Goal: Entertainment & Leisure: Browse casually

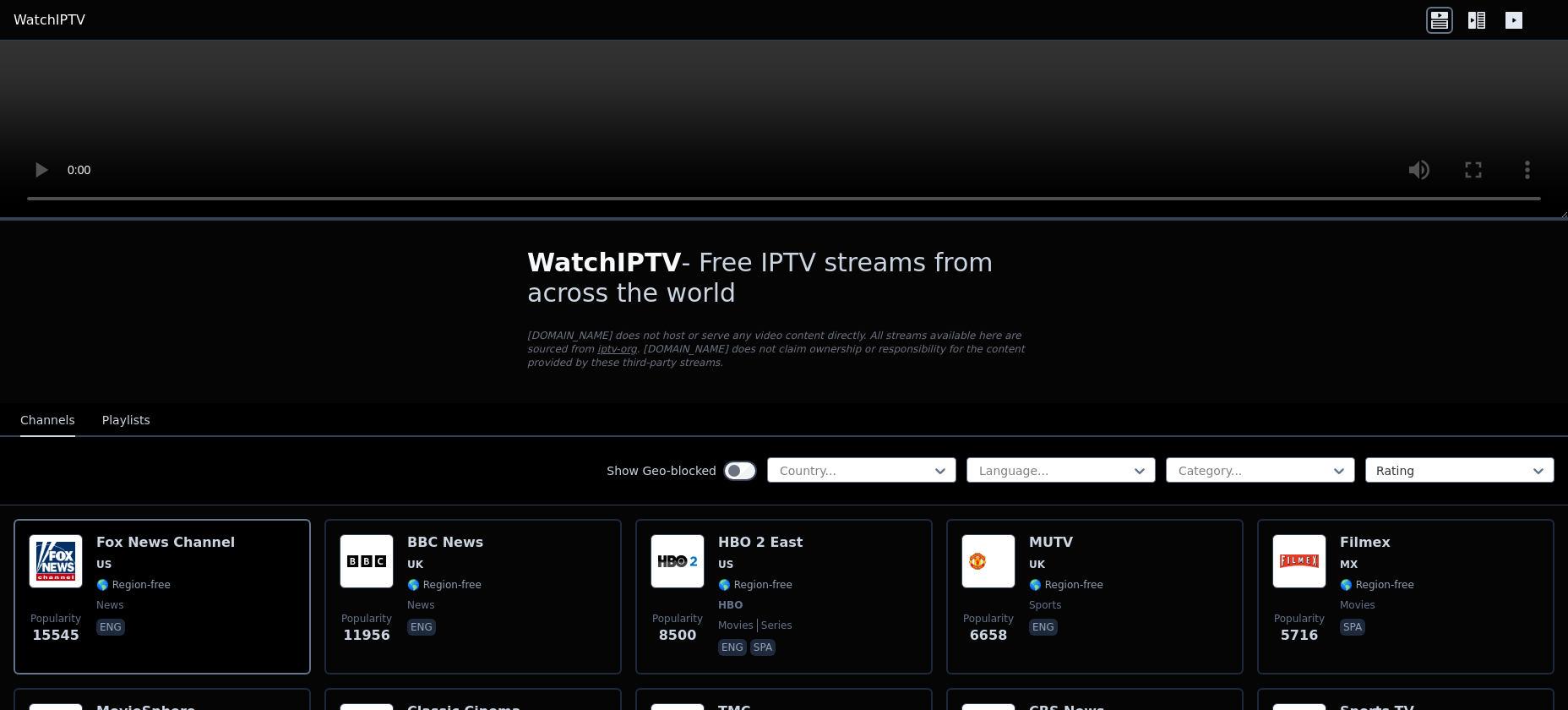
click at [128, 405] on button "Playlists" at bounding box center [126, 420] width 48 height 32
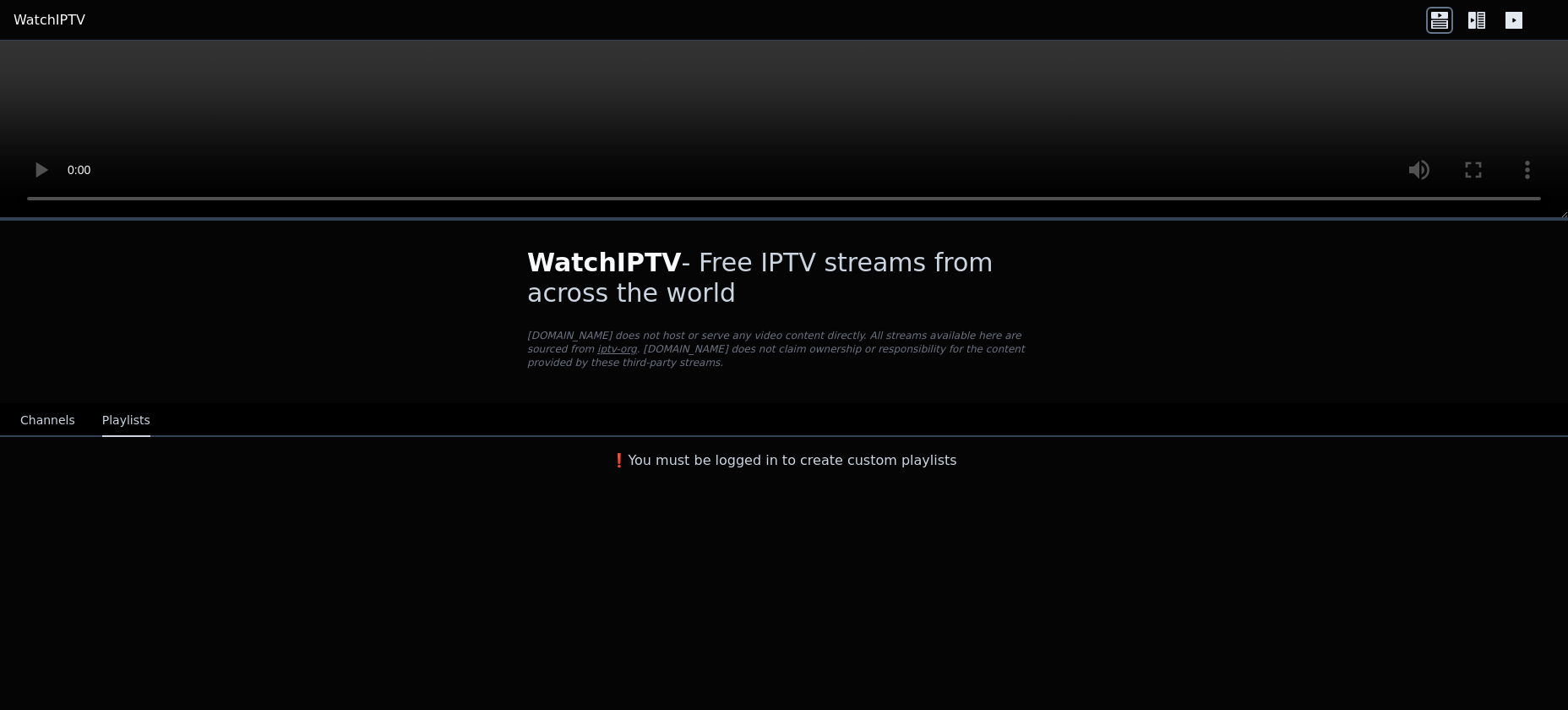
click at [51, 405] on button "Channels" at bounding box center [48, 420] width 55 height 32
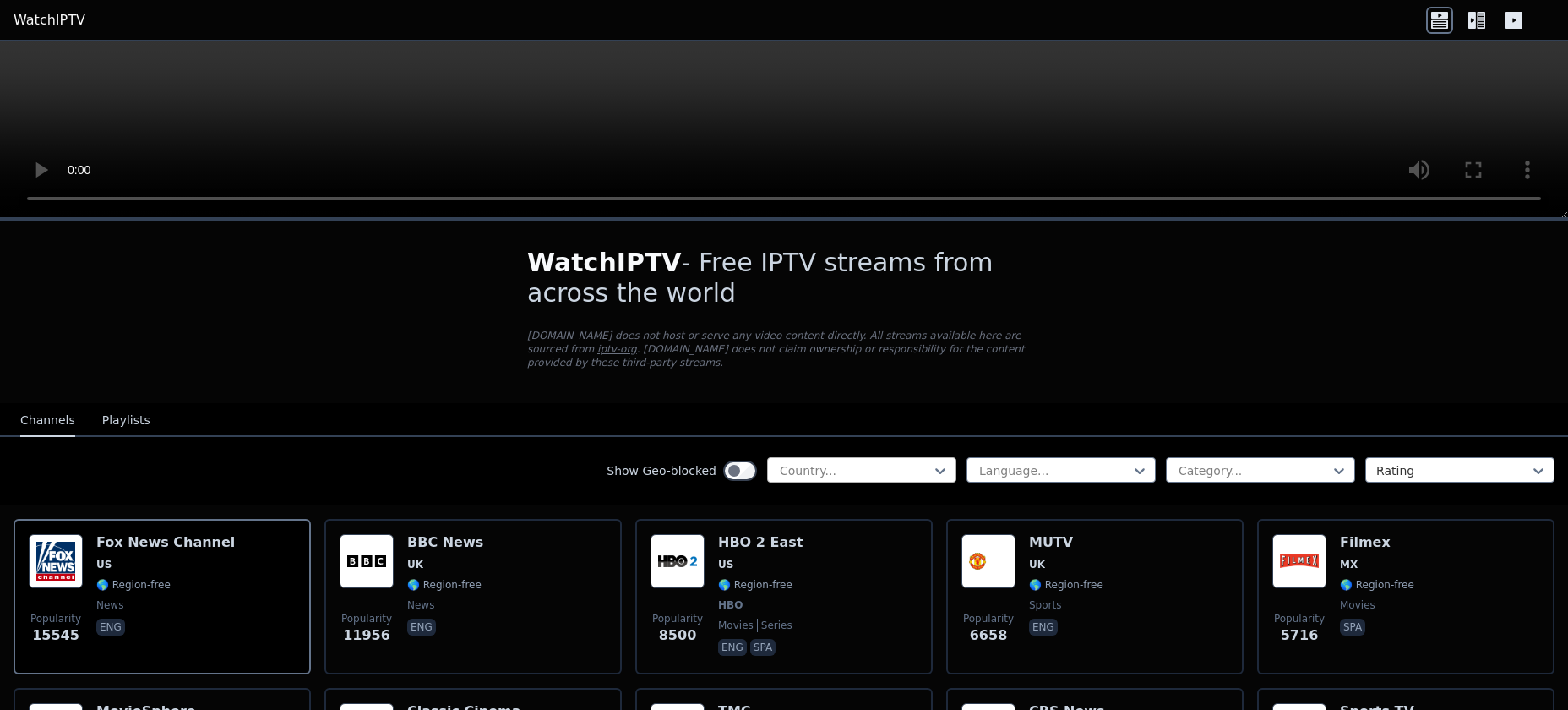
click at [930, 462] on div at bounding box center [855, 471] width 153 height 17
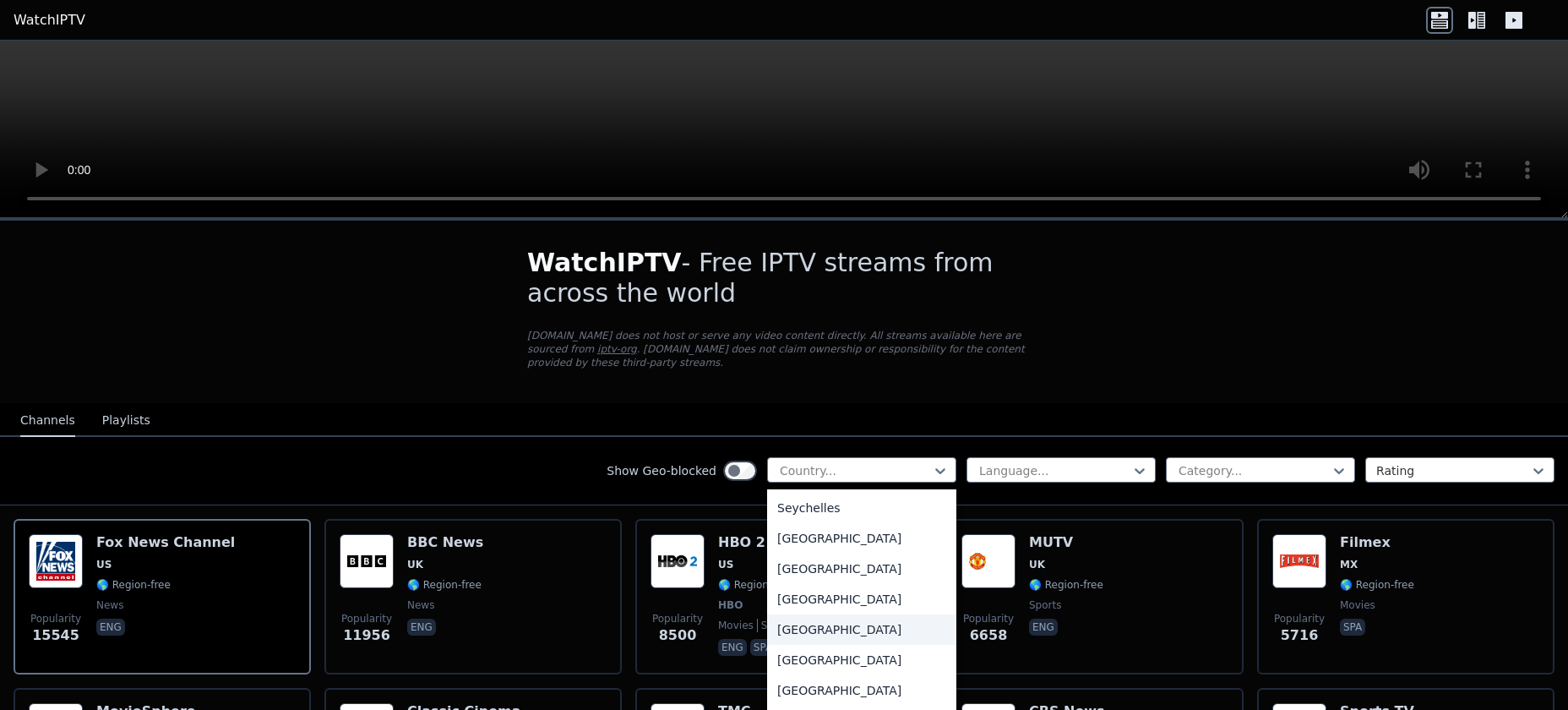
scroll to position [5074, 0]
click at [800, 578] on div "[GEOGRAPHIC_DATA]" at bounding box center [862, 593] width 189 height 30
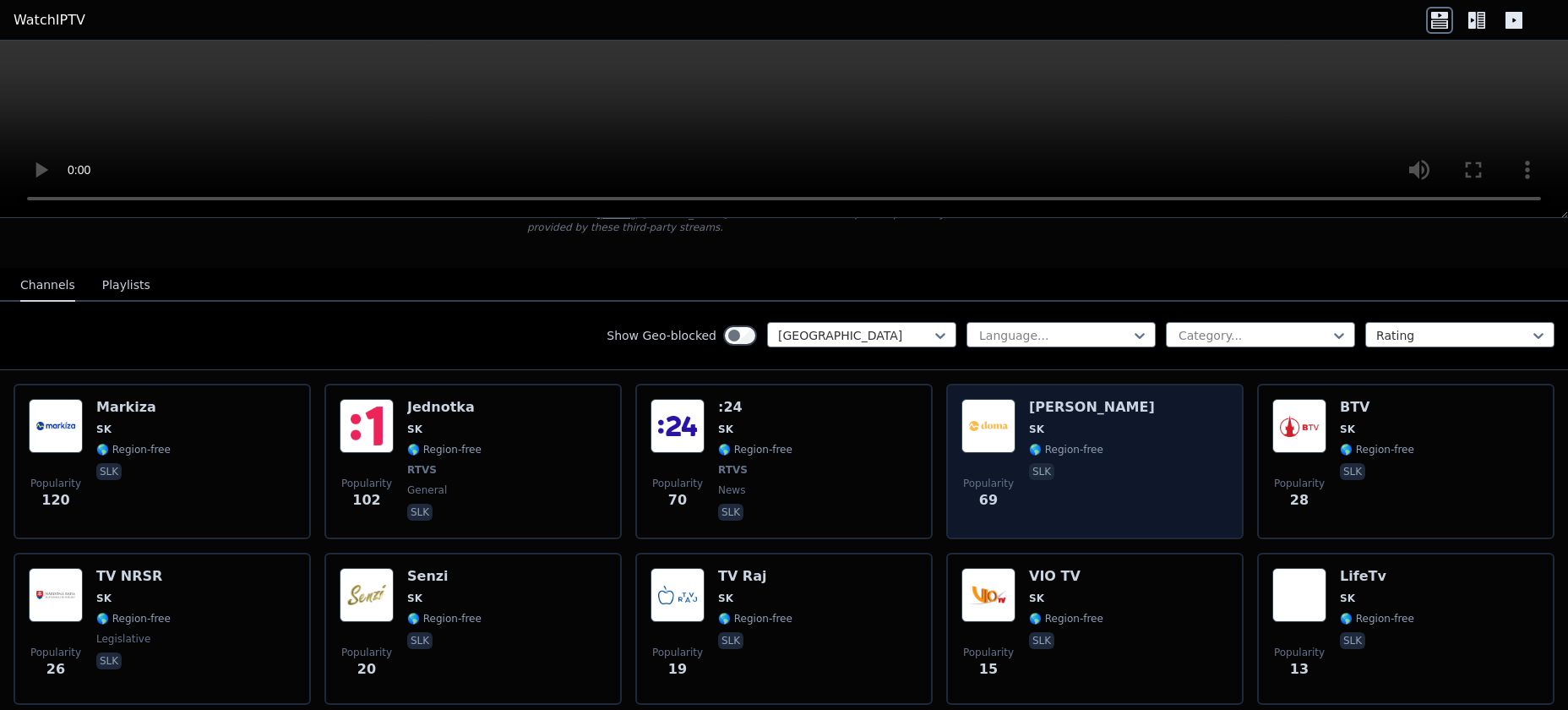
scroll to position [112, 0]
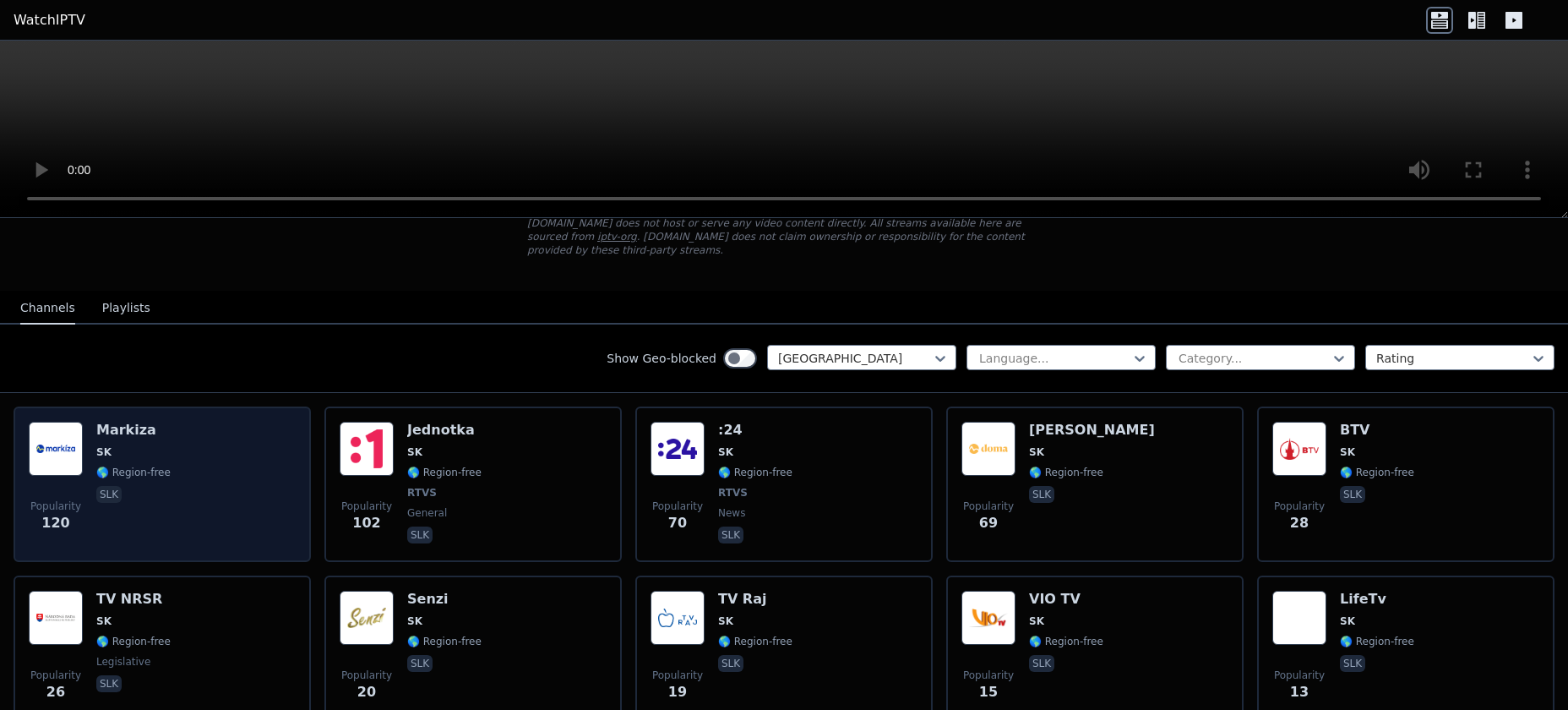
click at [165, 425] on div "Popularity 120 Markiza SK 🌎 Region-free slk" at bounding box center [162, 484] width 267 height 125
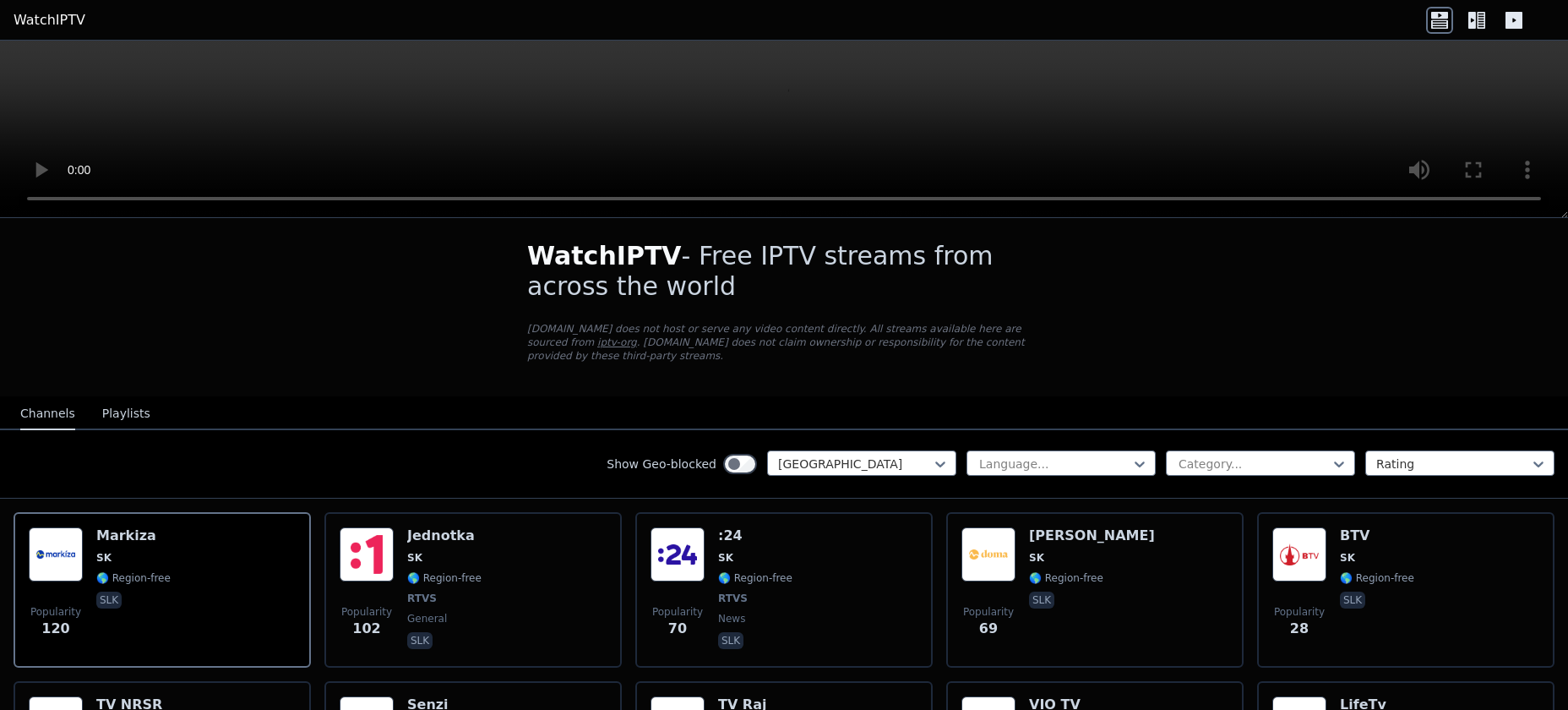
scroll to position [0, 0]
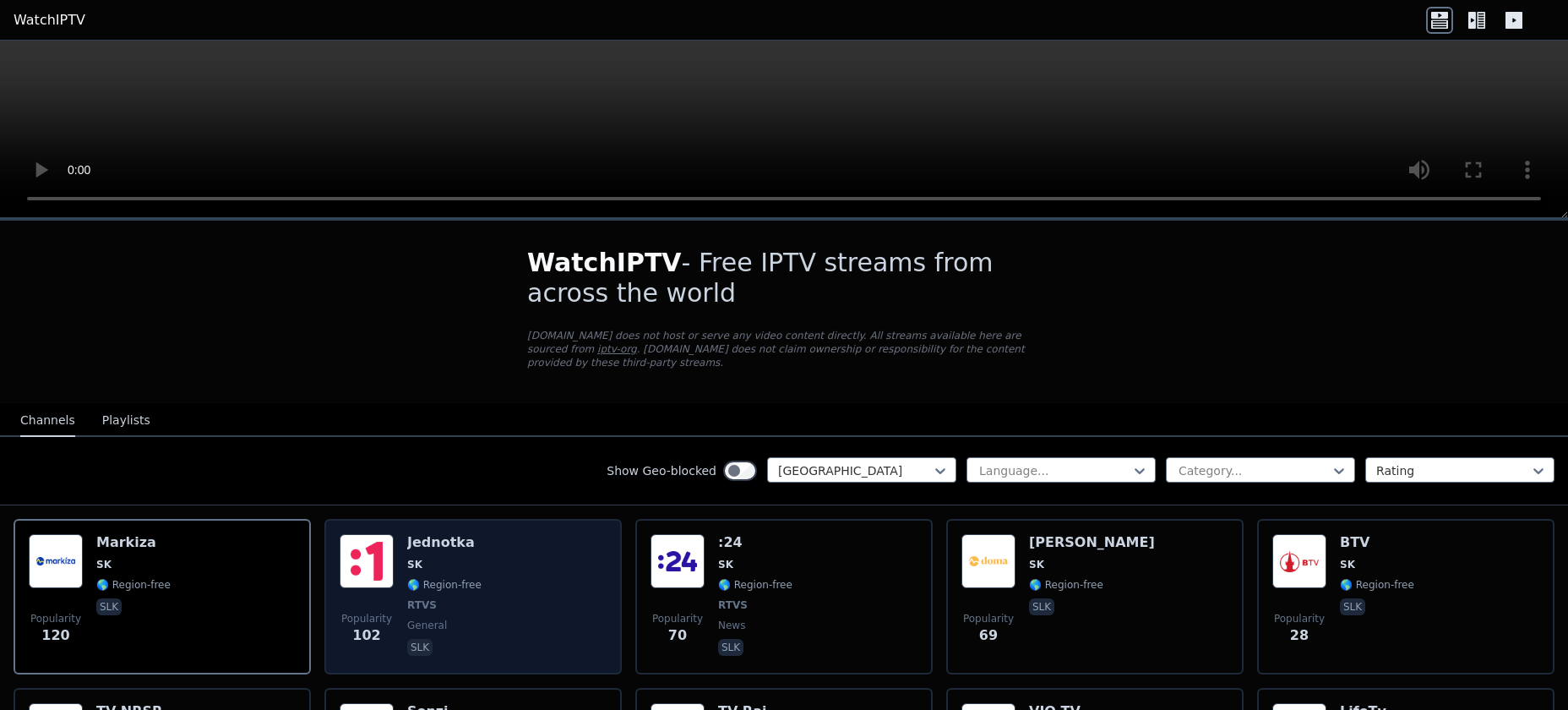
click at [556, 556] on div "Popularity 102 Jednotka SK 🌎 Region-free RTVS general slk" at bounding box center [472, 597] width 267 height 125
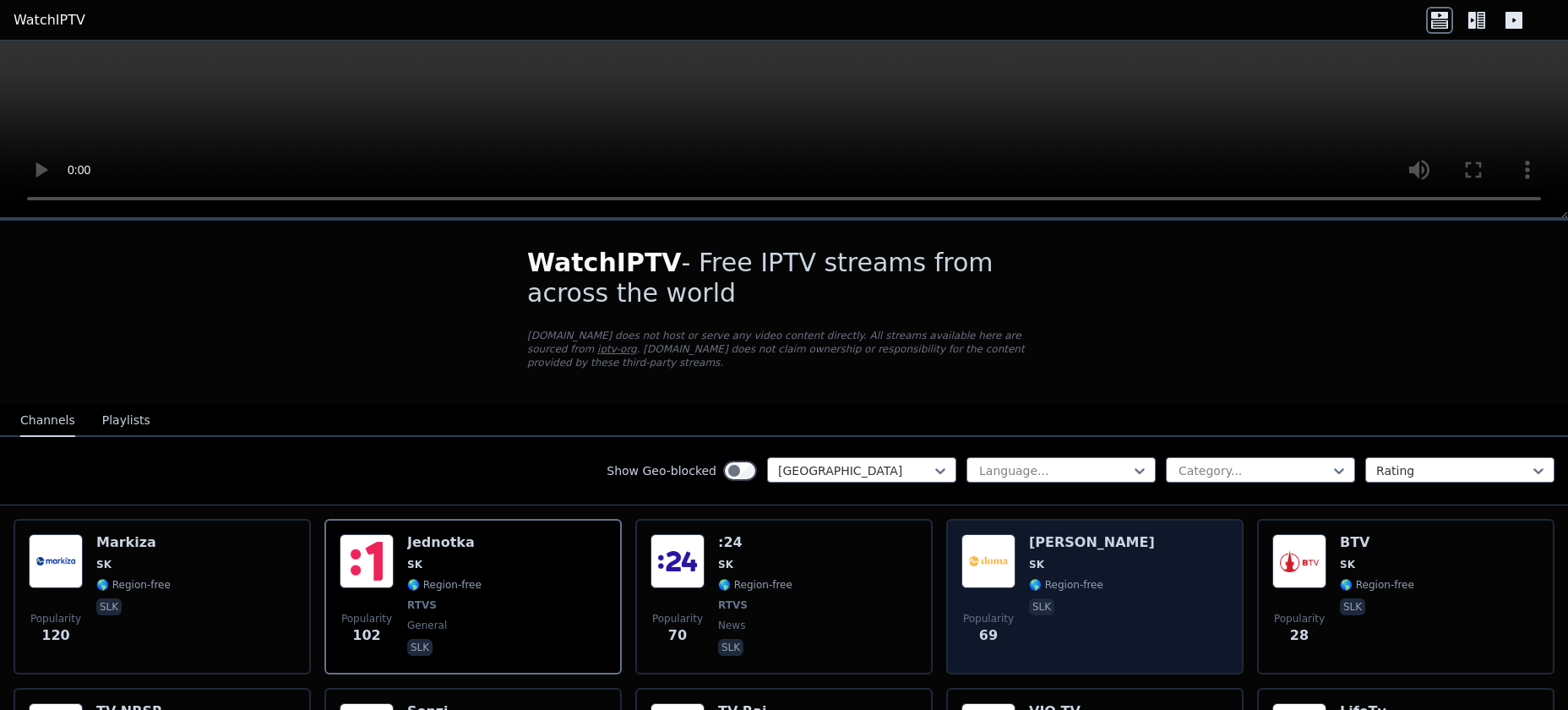
click at [1157, 572] on div "Popularity 69 Markiza Doma SK 🌎 Region-free slk" at bounding box center [1095, 597] width 267 height 125
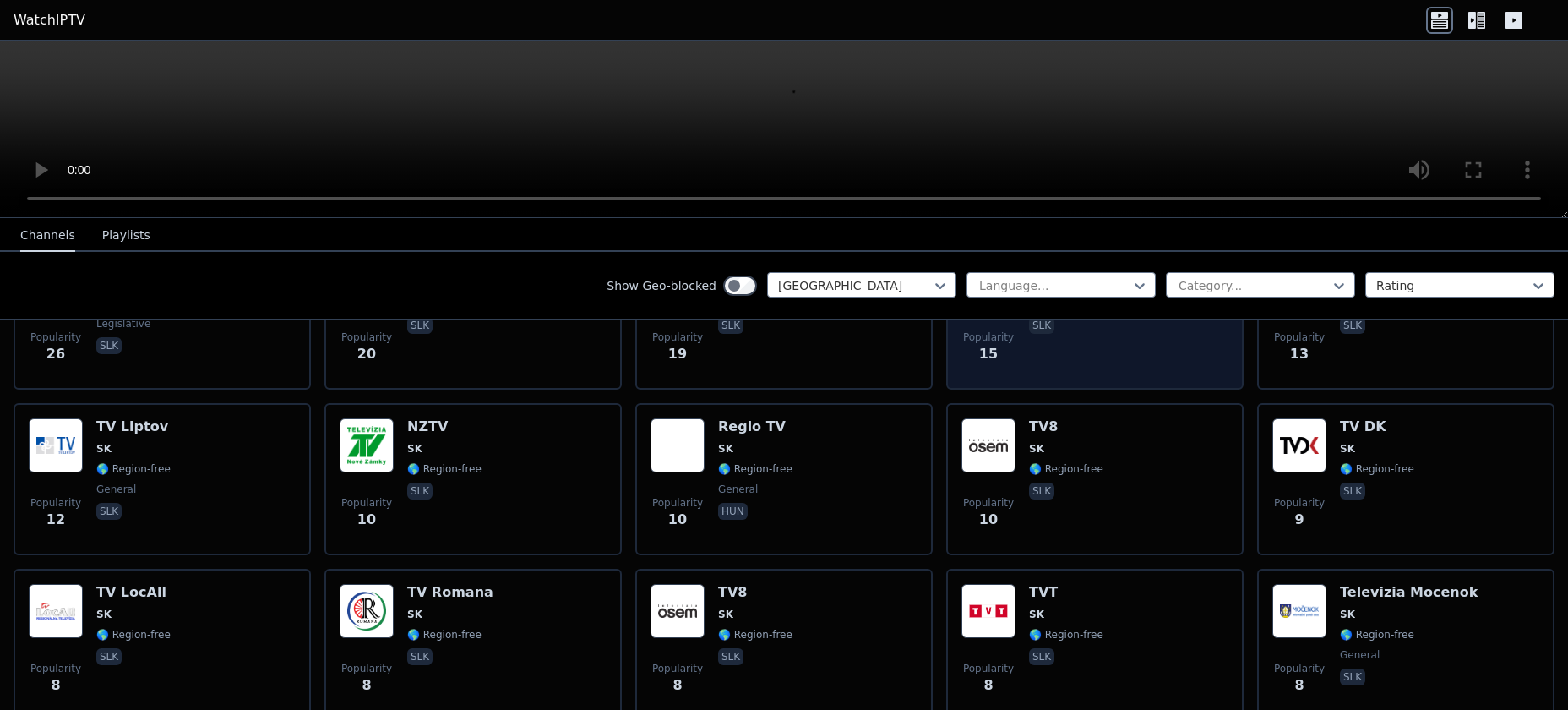
scroll to position [338, 0]
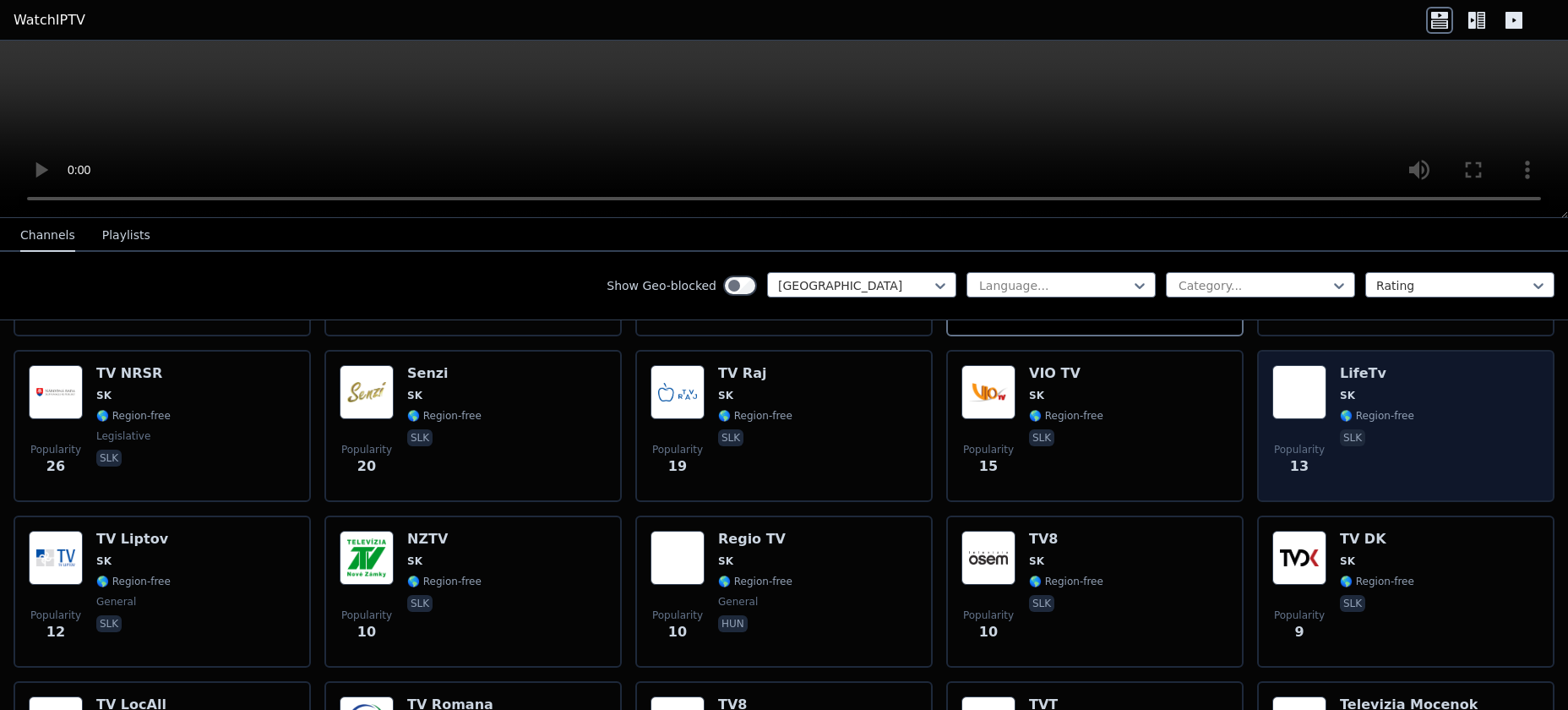
click at [1471, 418] on div "Popularity 13 LifeTv SK 🌎 Region-free slk" at bounding box center [1405, 426] width 267 height 122
drag, startPoint x: 1462, startPoint y: 424, endPoint x: 1440, endPoint y: 380, distance: 49.2
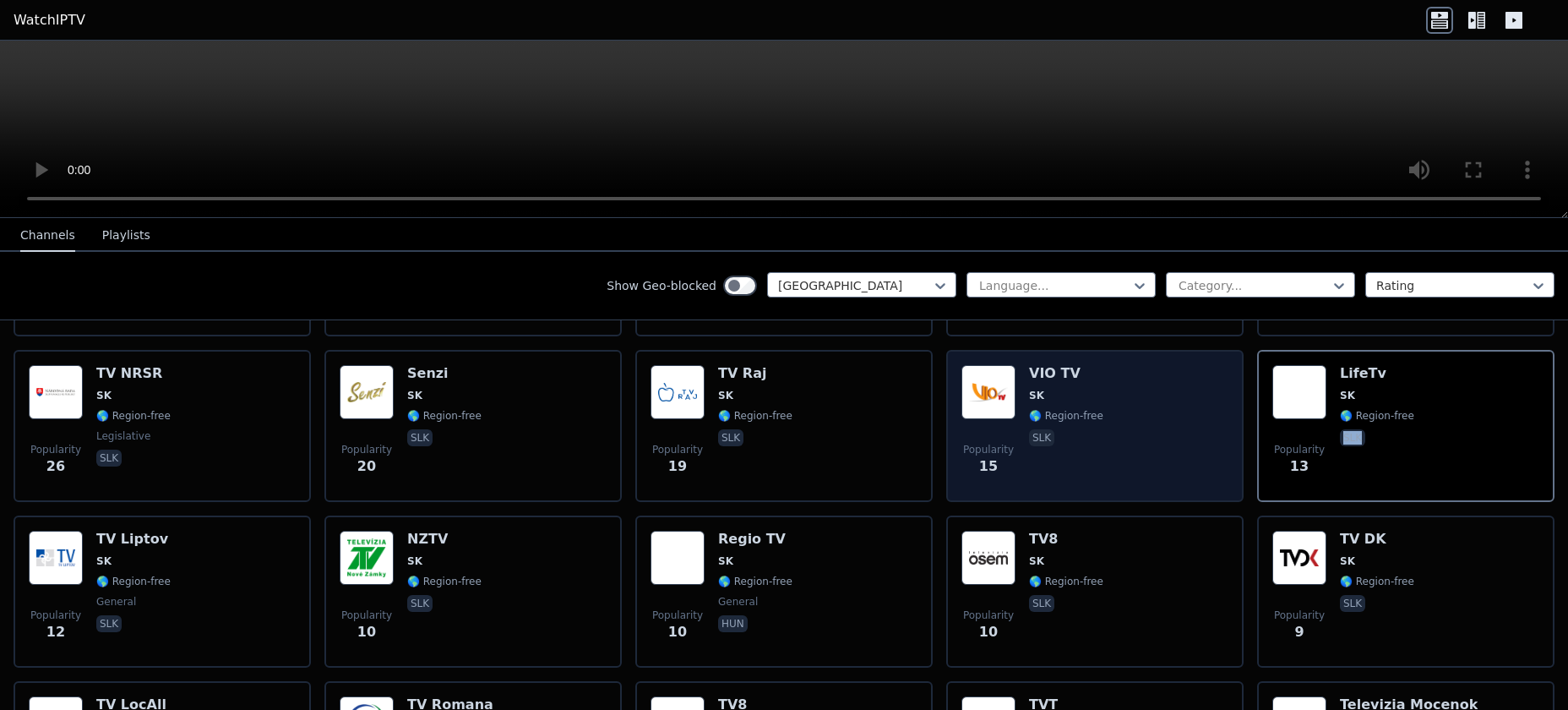
scroll to position [0, 0]
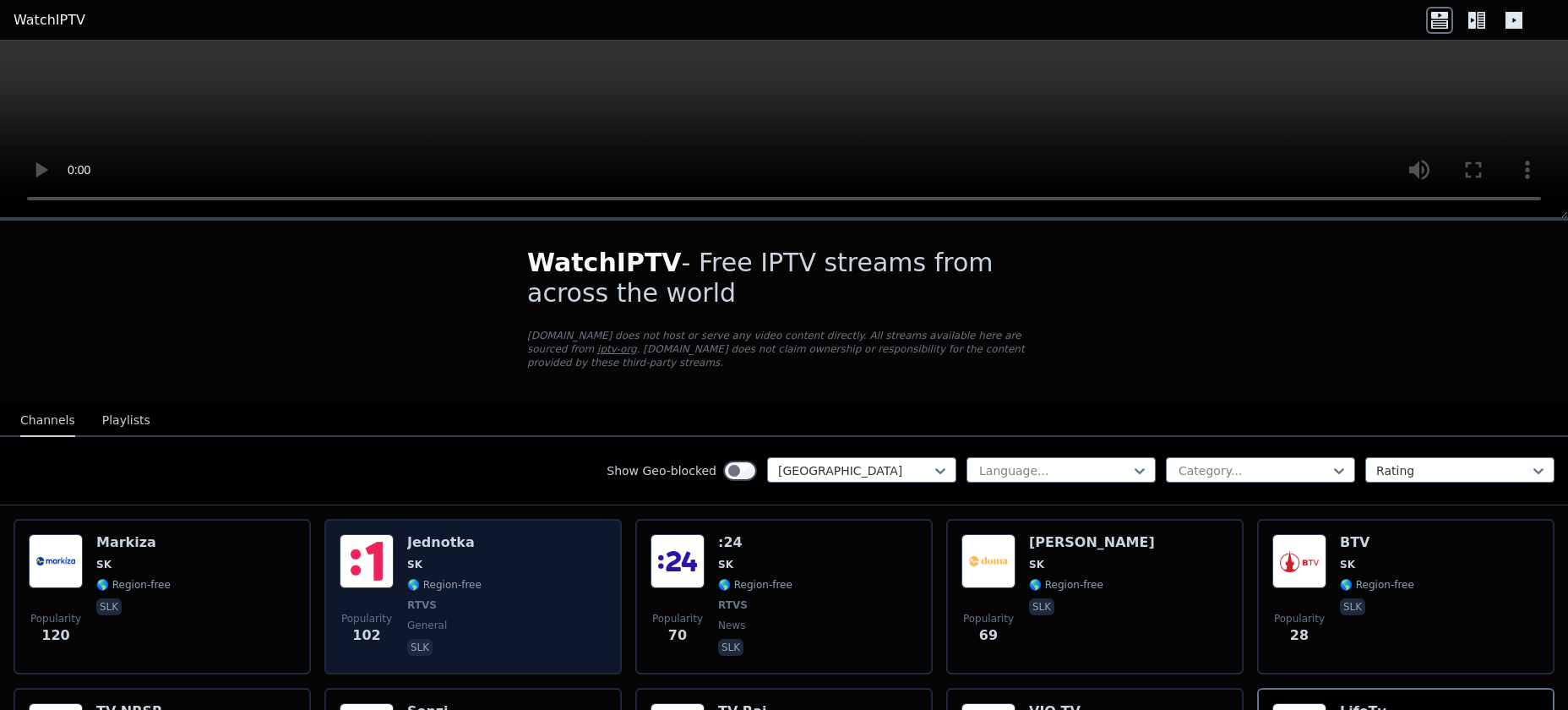
click at [526, 590] on div "Popularity 102 Jednotka SK 🌎 Region-free RTVS general slk" at bounding box center [472, 597] width 267 height 125
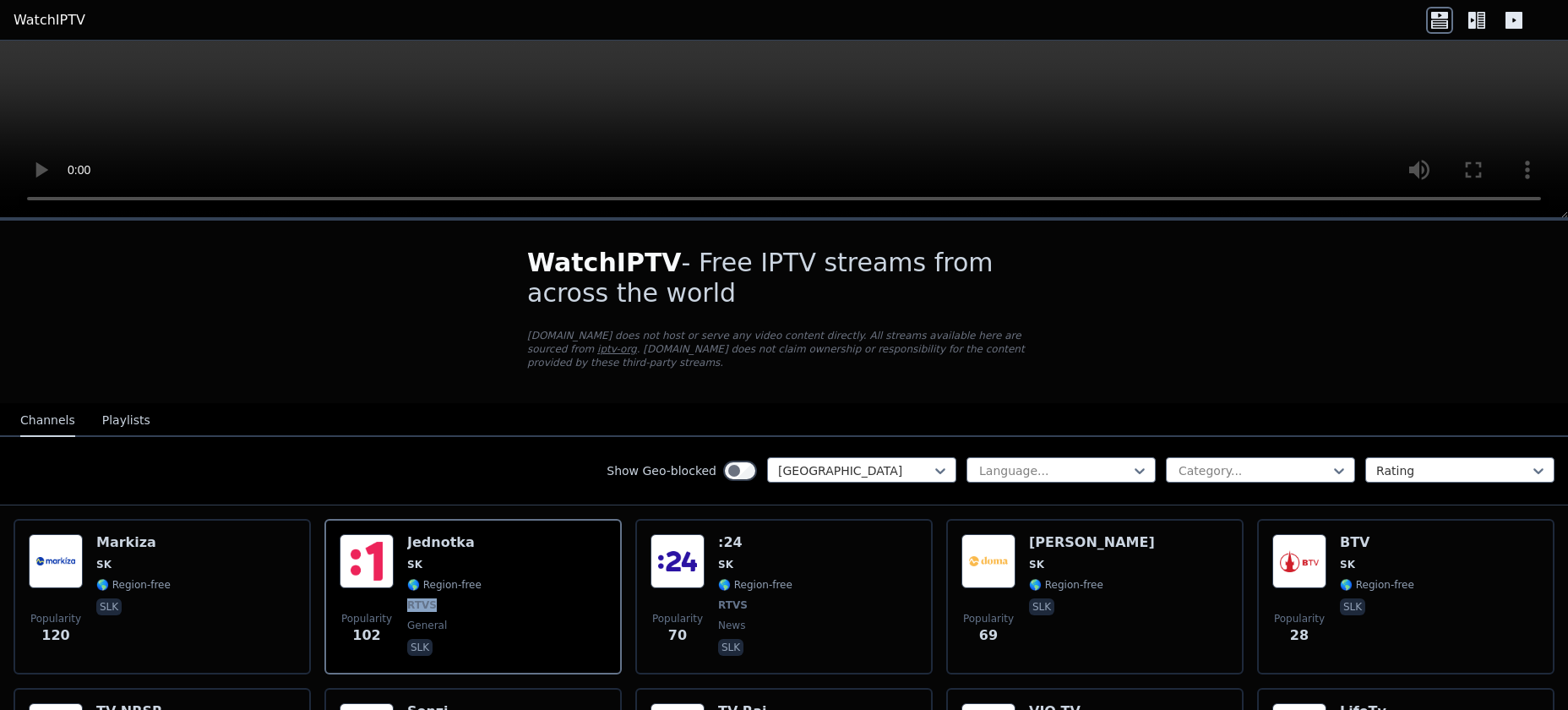
click at [31, 27] on link "WatchIPTV" at bounding box center [50, 21] width 72 height 21
